Goal: Navigation & Orientation: Find specific page/section

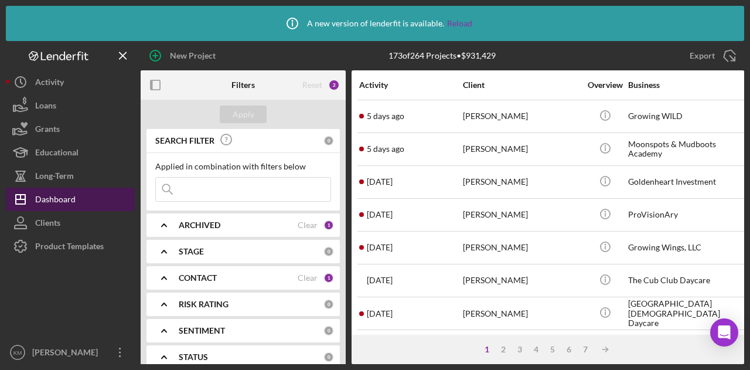
click at [54, 200] on div "Dashboard" at bounding box center [55, 201] width 40 height 26
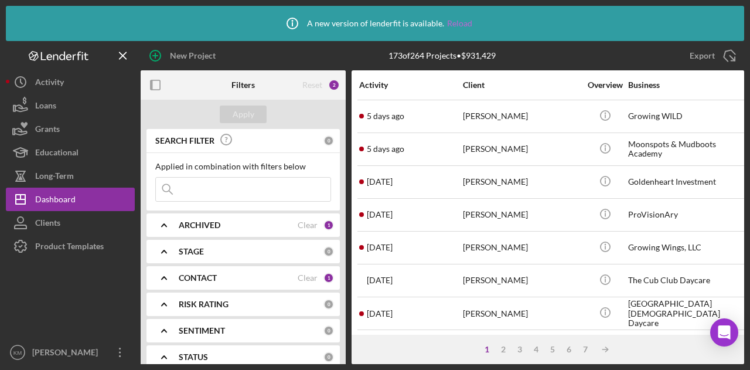
click at [461, 23] on link "Reload" at bounding box center [459, 23] width 25 height 9
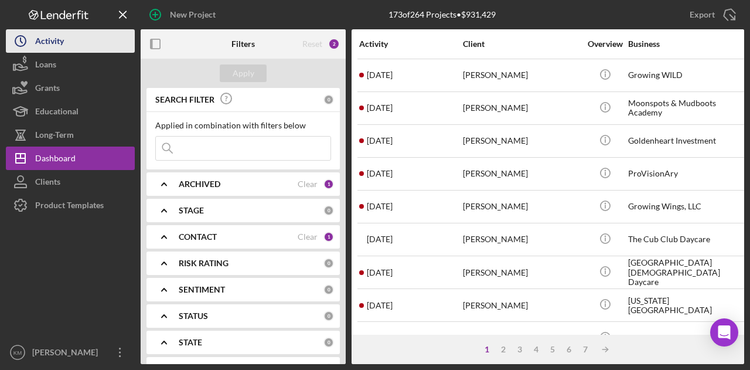
click at [108, 39] on button "Icon/History Activity" at bounding box center [70, 40] width 129 height 23
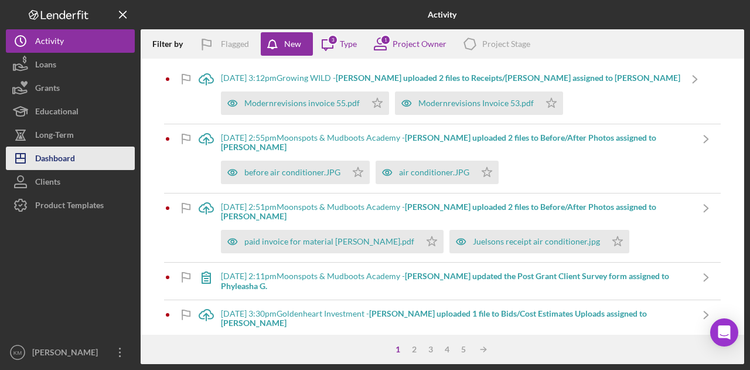
click at [80, 159] on button "Icon/Dashboard Dashboard" at bounding box center [70, 158] width 129 height 23
